Goal: Find specific page/section: Find specific page/section

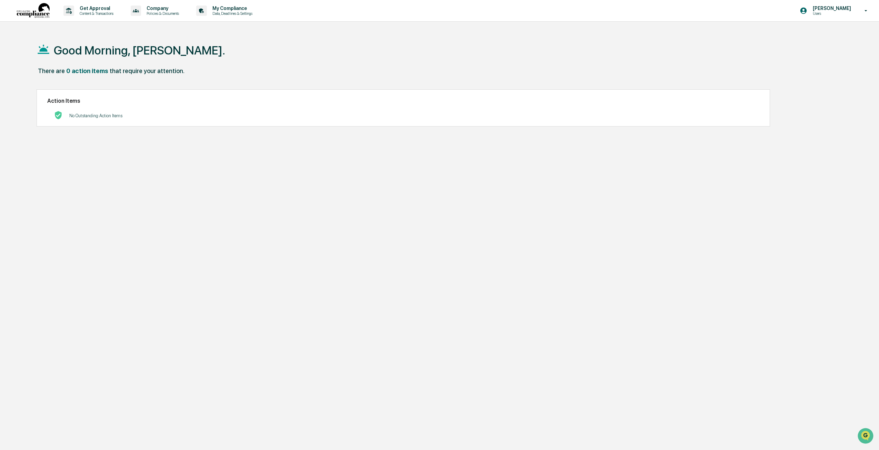
click at [84, 52] on h1 "Good Morning, [PERSON_NAME]." at bounding box center [139, 50] width 171 height 14
click at [172, 14] on p "Policies & Documents" at bounding box center [161, 13] width 41 height 5
click at [428, 71] on div at bounding box center [441, 225] width 883 height 450
click at [832, 8] on p "[PERSON_NAME]" at bounding box center [830, 9] width 47 height 6
click at [824, 36] on li "Switch to Admin view..." at bounding box center [829, 35] width 97 height 13
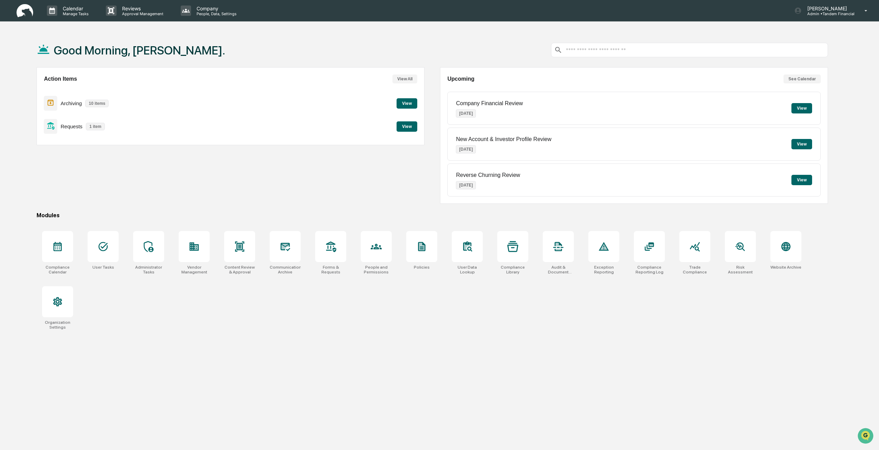
click at [407, 125] on button "View" at bounding box center [407, 126] width 21 height 10
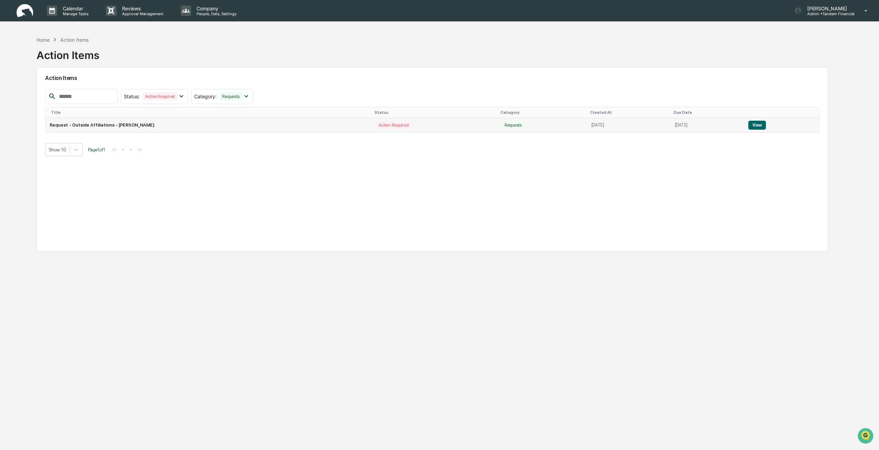
click at [760, 126] on button "View" at bounding box center [757, 125] width 18 height 9
